Goal: Find specific page/section: Find specific page/section

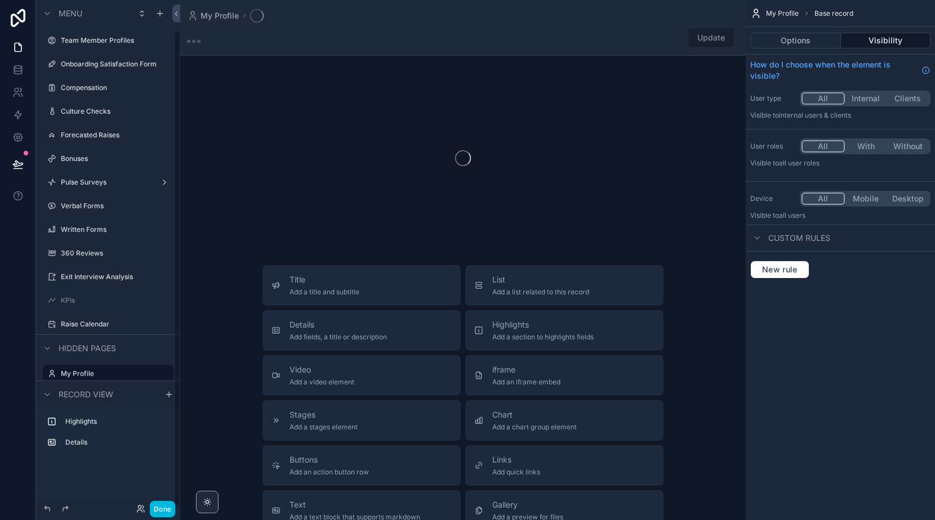
scroll to position [33, 0]
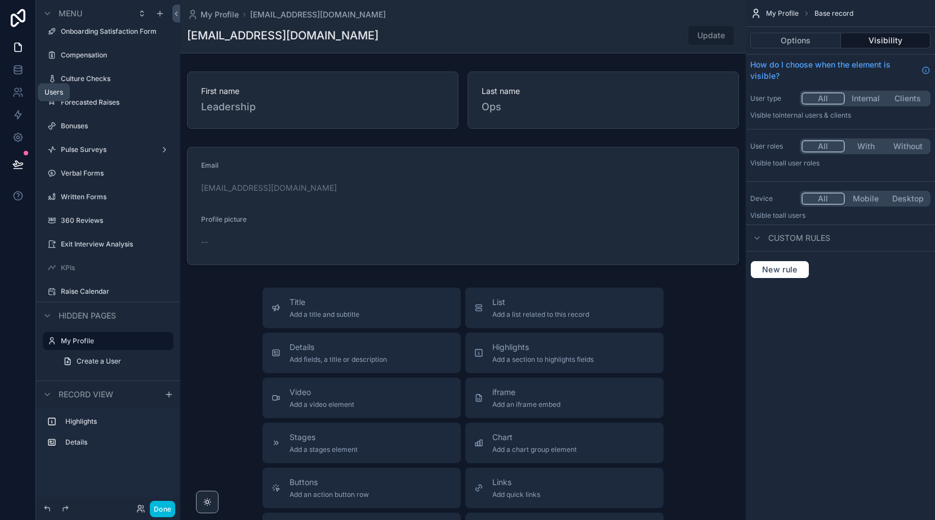
click at [20, 91] on icon at bounding box center [17, 92] width 11 height 11
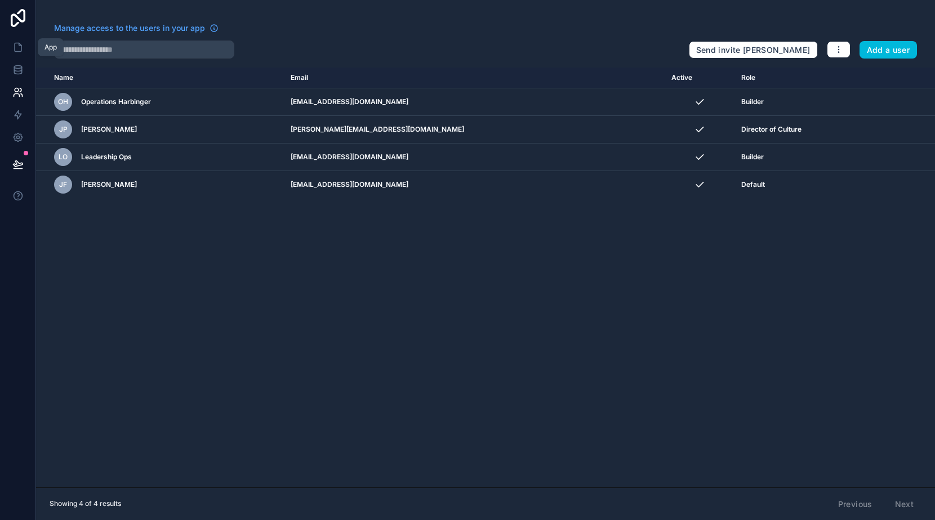
click at [19, 49] on icon at bounding box center [17, 47] width 11 height 11
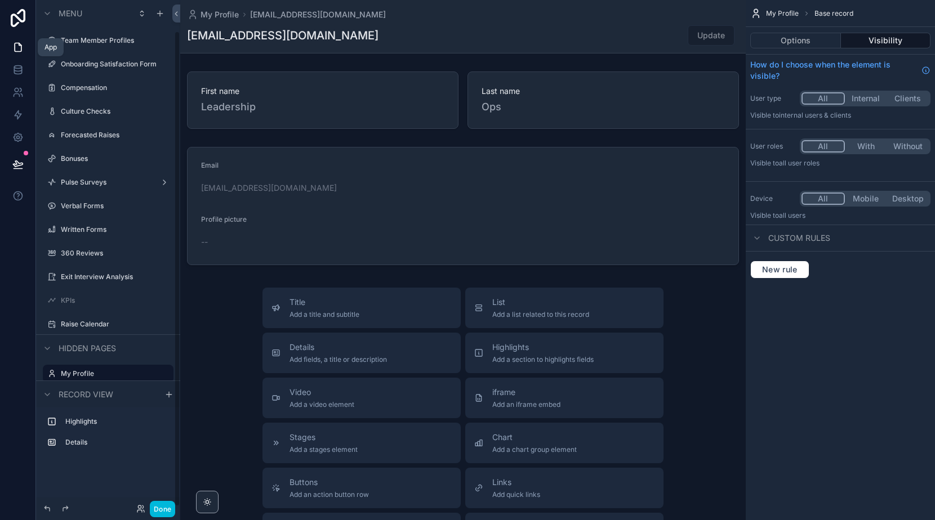
scroll to position [33, 0]
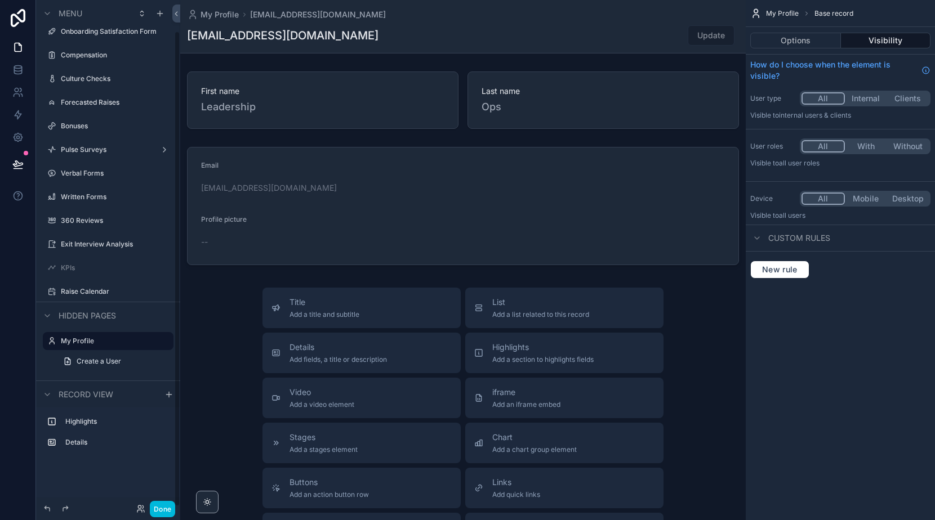
click at [161, 504] on button "Done" at bounding box center [162, 509] width 25 height 16
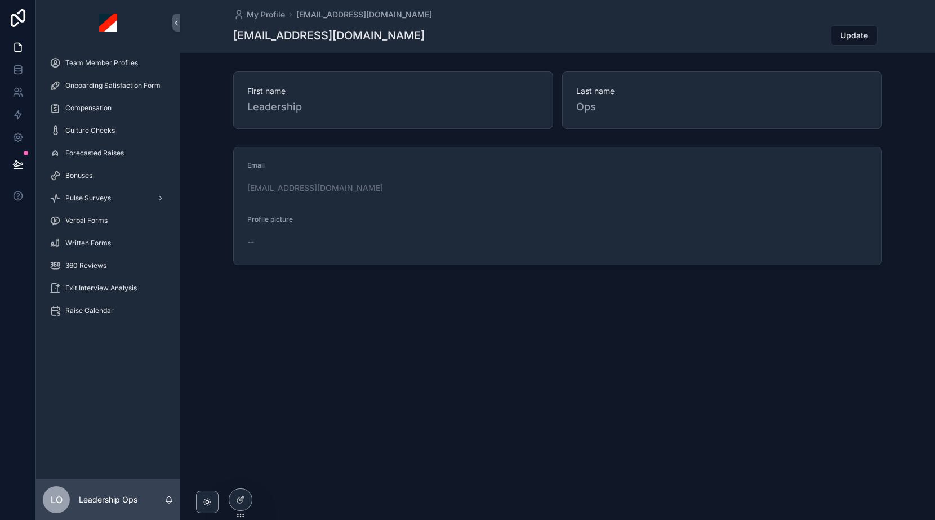
click at [121, 66] on span "Team Member Profiles" at bounding box center [101, 63] width 73 height 9
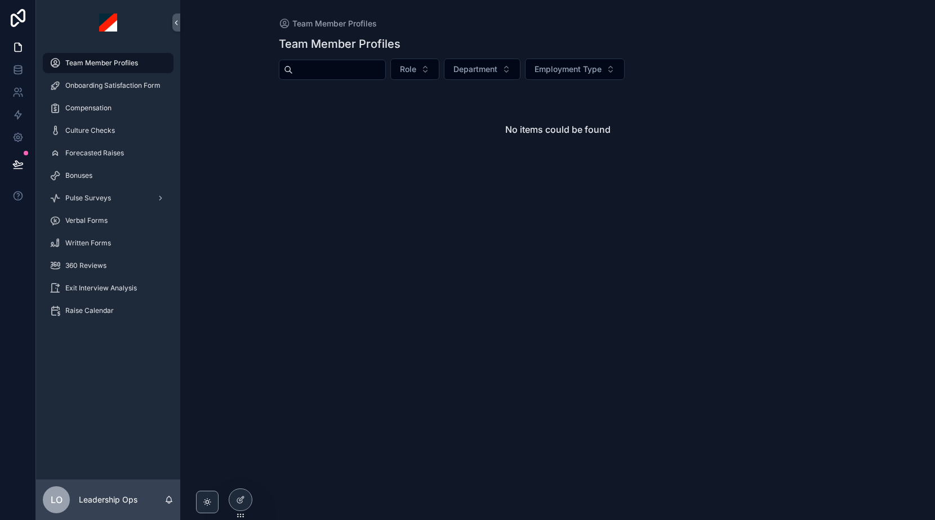
click at [364, 72] on input "scrollable content" at bounding box center [339, 70] width 92 height 16
type input "*"
click at [0, 0] on icon at bounding box center [0, 0] width 0 height 0
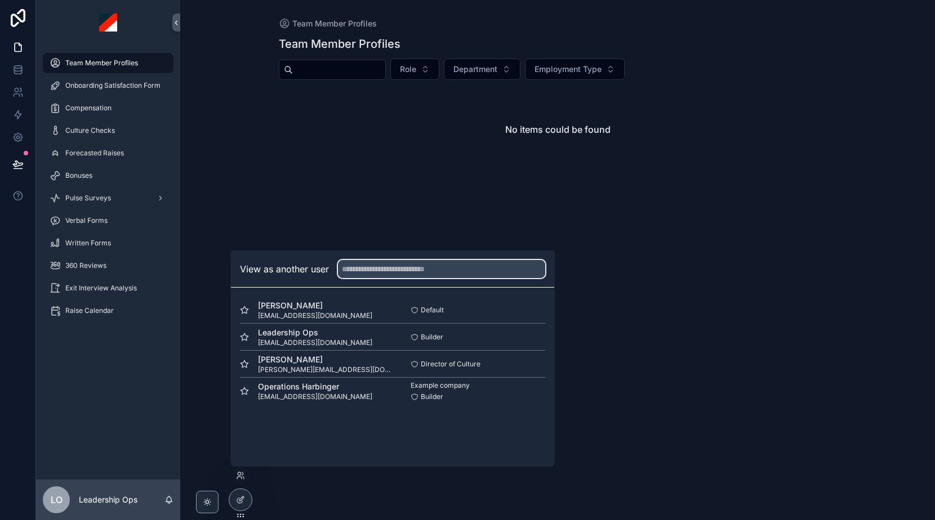
click at [363, 266] on input "text" at bounding box center [441, 269] width 207 height 18
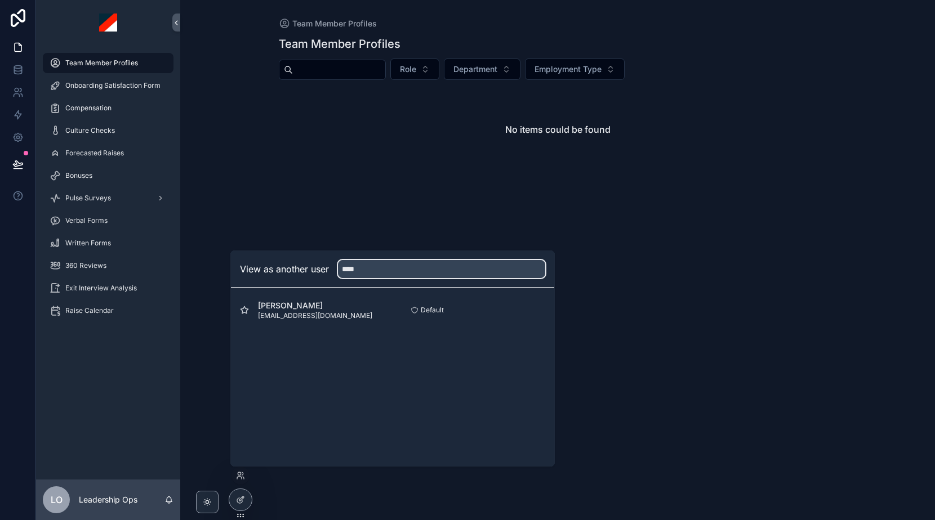
type input "****"
click at [0, 0] on button "Select" at bounding box center [0, 0] width 0 height 0
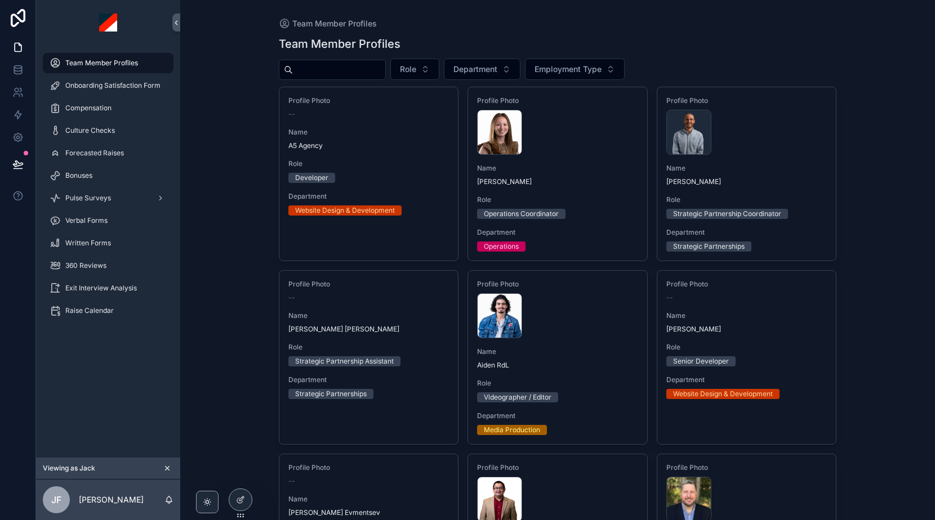
click at [341, 70] on input "scrollable content" at bounding box center [339, 70] width 92 height 16
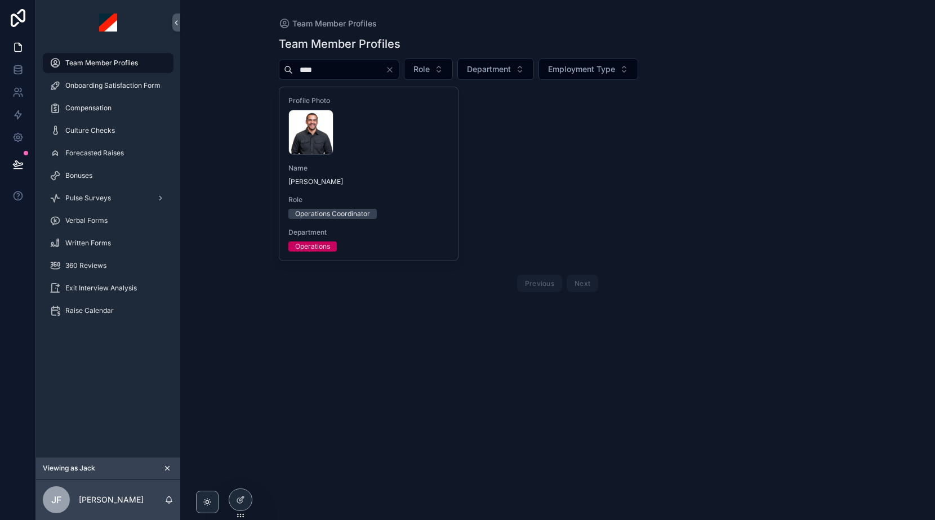
type input "****"
click at [386, 143] on div "[PERSON_NAME] .webp" at bounding box center [368, 132] width 161 height 45
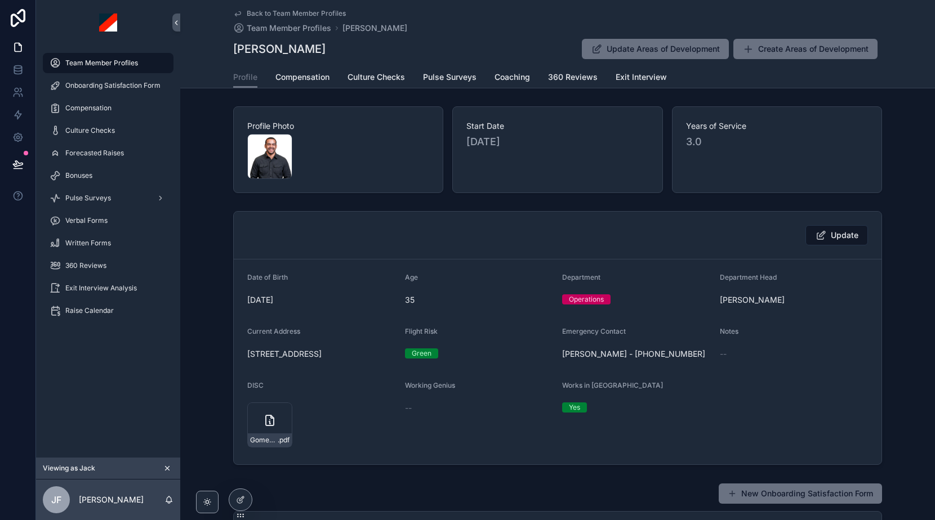
click at [291, 74] on span "Compensation" at bounding box center [302, 77] width 54 height 11
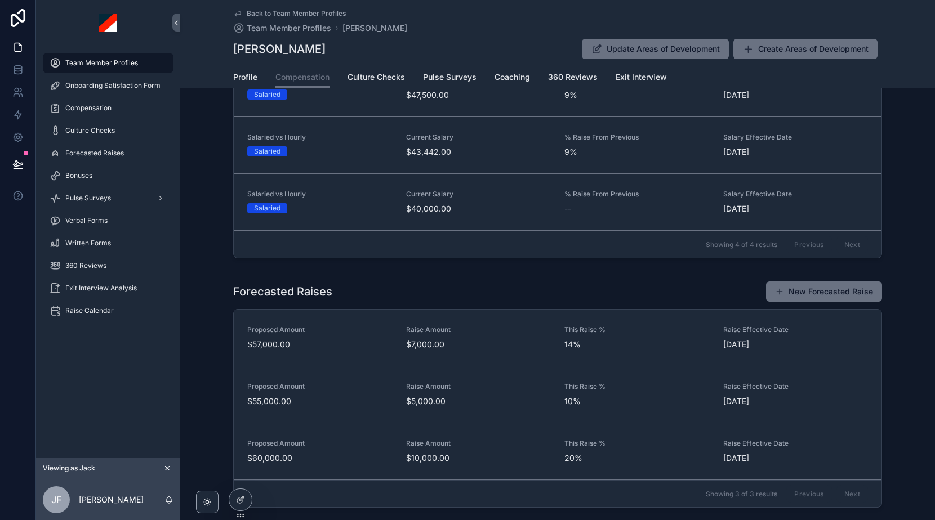
scroll to position [301, 0]
